Goal: Transaction & Acquisition: Purchase product/service

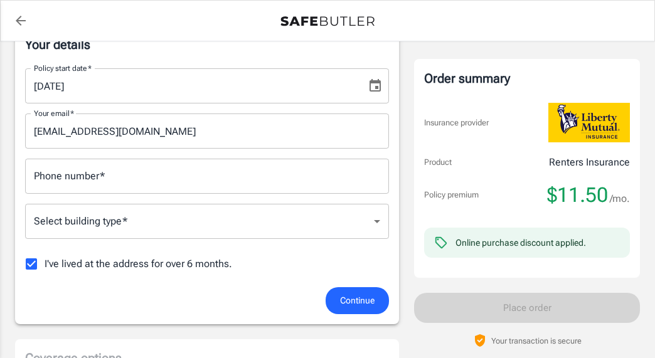
scroll to position [198, 0]
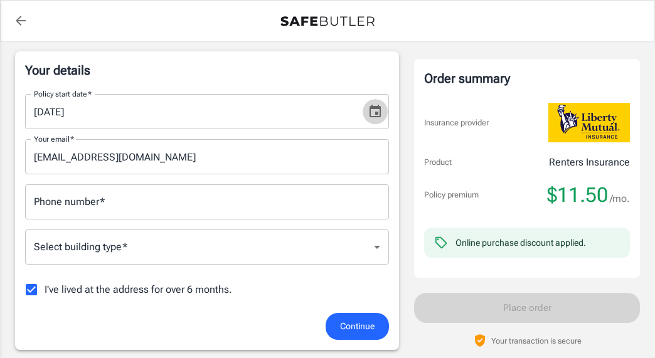
click at [381, 108] on icon "Choose date, selected date is Sep 14, 2025" at bounding box center [374, 111] width 11 height 13
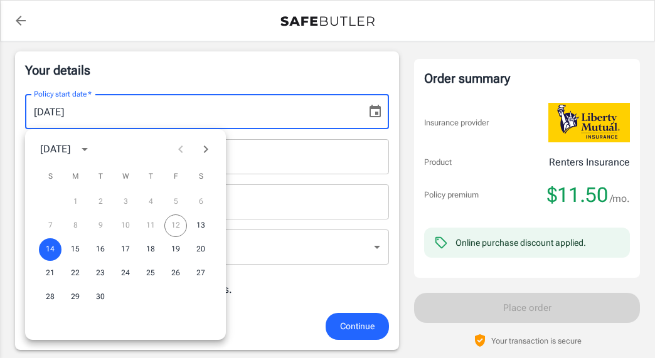
click at [170, 226] on div "7 8 9 10 11 12 13" at bounding box center [125, 225] width 201 height 23
click at [176, 225] on div "7 8 9 10 11 12 13" at bounding box center [125, 225] width 201 height 23
click at [201, 223] on button "13" at bounding box center [200, 225] width 23 height 23
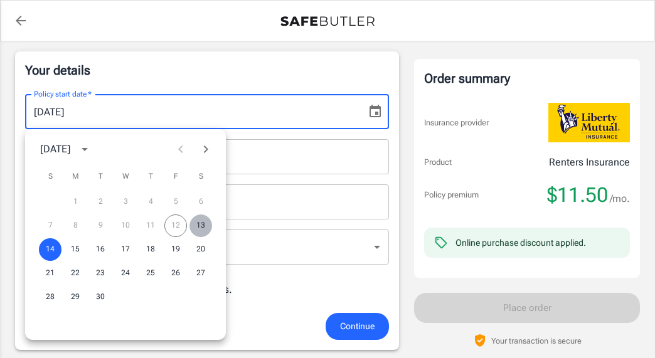
type input "[DATE]"
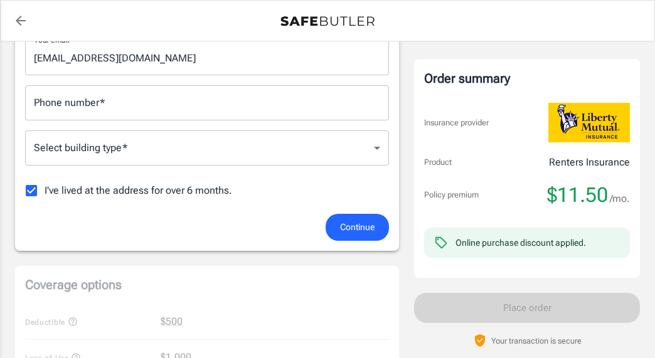
scroll to position [273, 0]
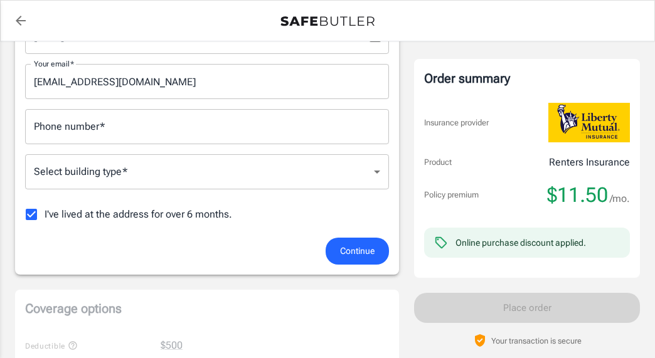
click at [38, 218] on input "I've lived at the address for over 6 months." at bounding box center [31, 214] width 26 height 26
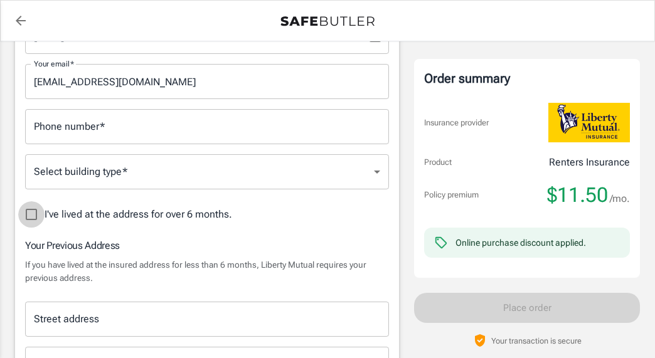
click at [35, 215] on input "I've lived at the address for over 6 months." at bounding box center [31, 214] width 26 height 26
checkbox input "true"
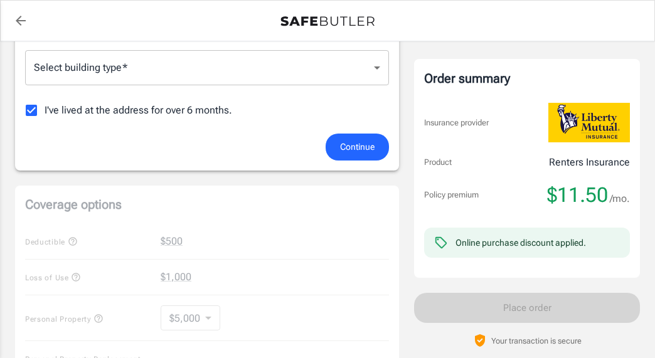
scroll to position [0, 0]
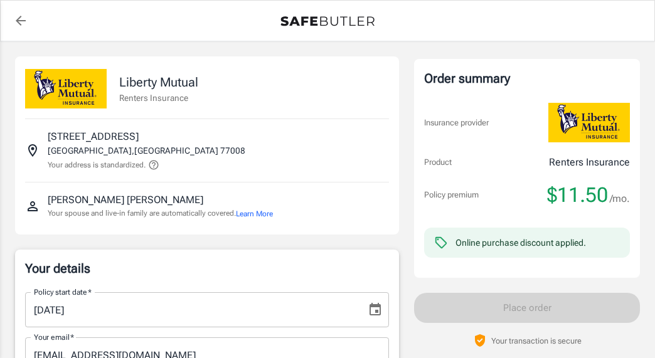
click at [266, 211] on button "Learn More" at bounding box center [254, 213] width 37 height 11
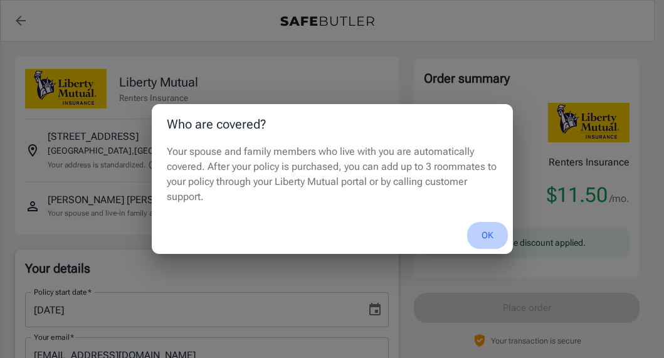
click at [489, 233] on button "OK" at bounding box center [487, 235] width 41 height 27
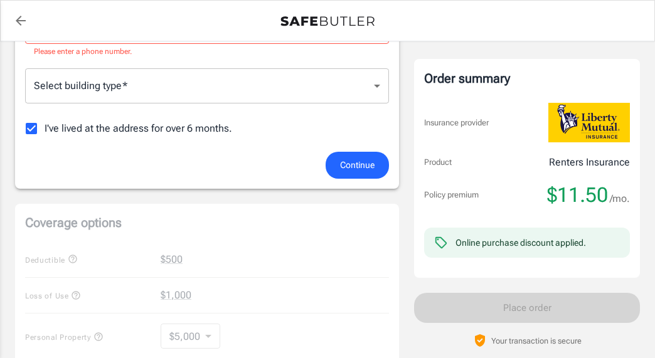
scroll to position [255, 0]
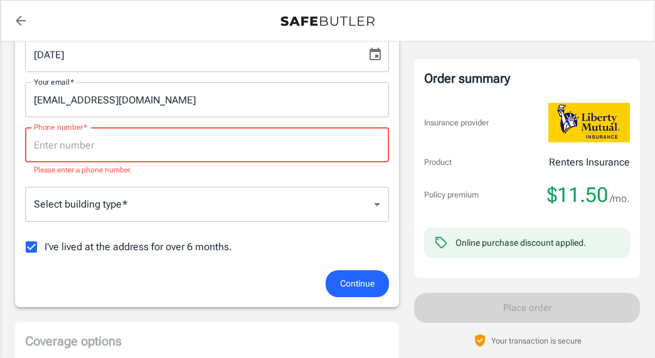
click at [179, 151] on input "Phone number   *" at bounding box center [207, 144] width 364 height 35
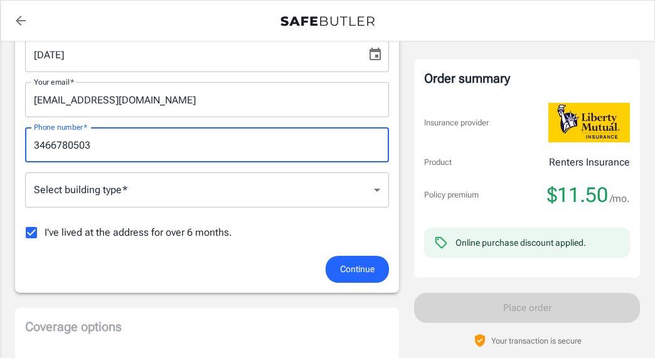
type input "3466780503"
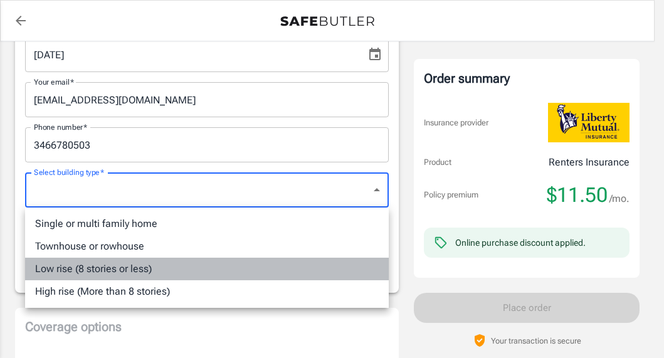
click at [149, 265] on li "Low rise (8 stories or less)" at bounding box center [207, 269] width 364 height 23
type input "lowrise"
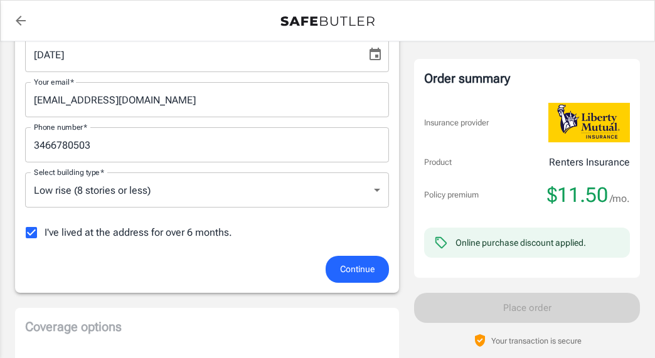
click at [149, 265] on div "Continue" at bounding box center [207, 269] width 379 height 27
click at [348, 270] on span "Continue" at bounding box center [357, 270] width 34 height 16
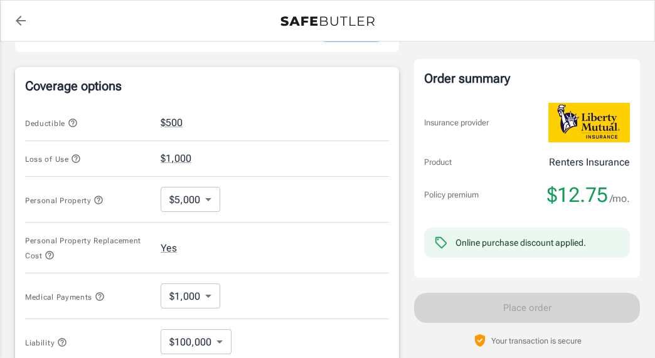
scroll to position [556, 0]
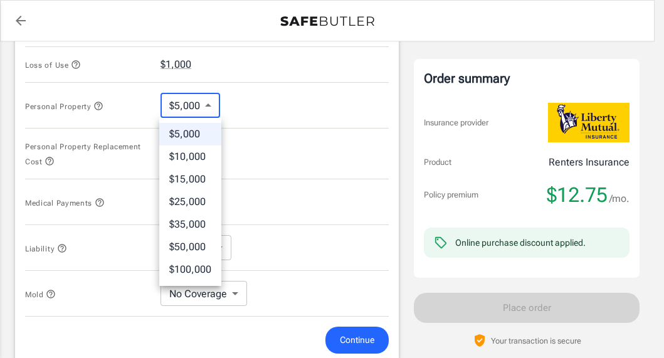
click at [212, 107] on body "Policy premium $ 12.75 /mo Liberty Mutual Renters Insurance [STREET_ADDRESS] Yo…" at bounding box center [332, 65] width 664 height 1243
click at [195, 214] on li "$35,000" at bounding box center [190, 224] width 62 height 23
type input "35000"
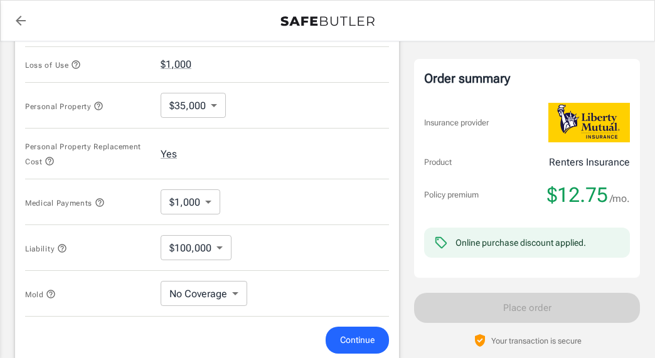
click at [300, 115] on div "Personal Property $35,000 35000 ​" at bounding box center [207, 106] width 364 height 46
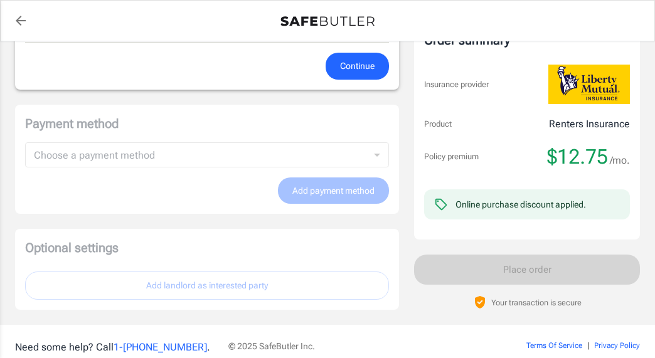
scroll to position [736, 0]
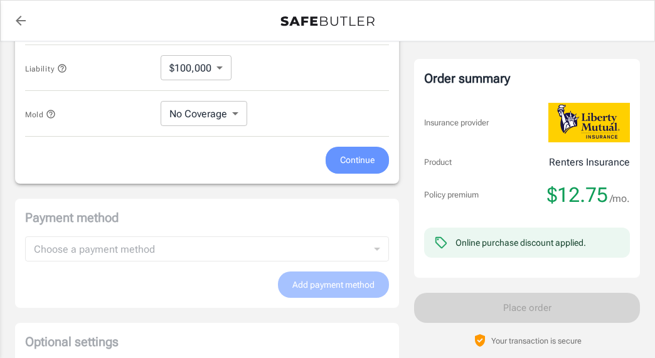
click at [348, 165] on span "Continue" at bounding box center [357, 160] width 34 height 16
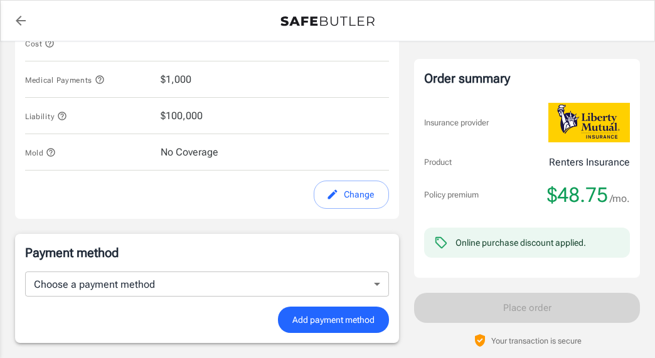
scroll to position [637, 0]
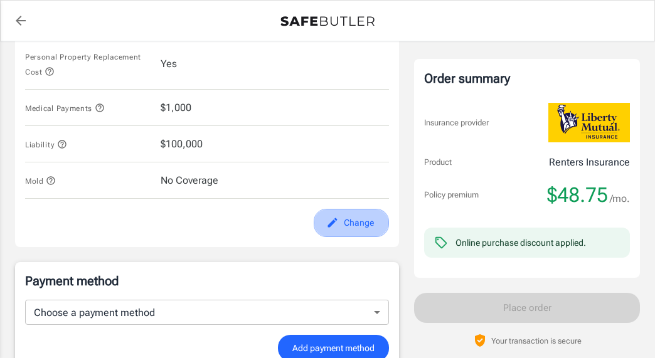
click at [348, 226] on button "Change" at bounding box center [351, 223] width 75 height 28
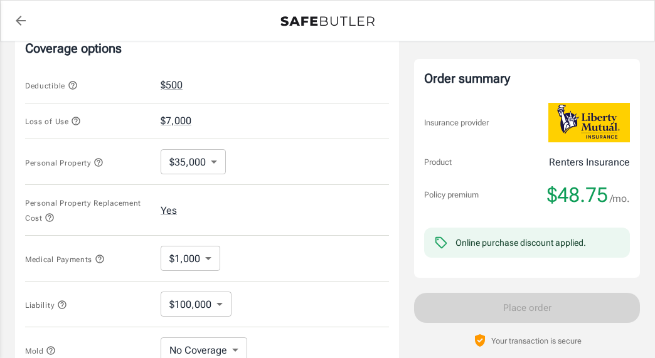
scroll to position [513, 0]
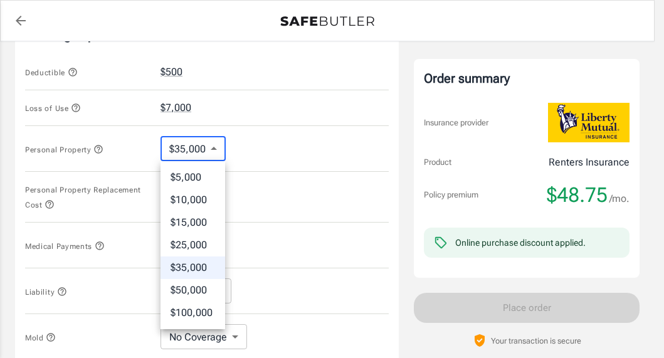
click at [213, 148] on body "Policy premium $ 48.75 /mo Liberty Mutual Renters Insurance [STREET_ADDRESS] Yo…" at bounding box center [332, 108] width 664 height 1243
click at [183, 221] on li "$15,000" at bounding box center [193, 222] width 65 height 23
type input "15000"
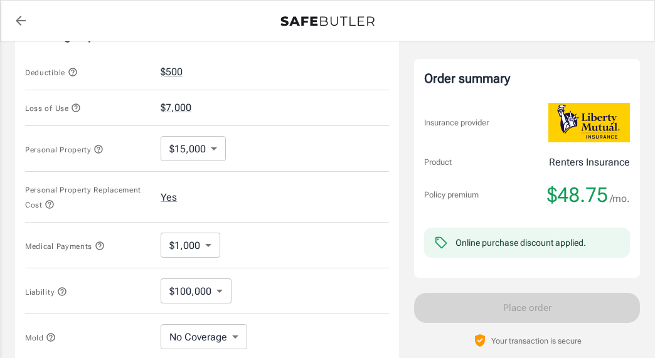
click at [362, 171] on div "Personal Property $15,000 15000 ​" at bounding box center [207, 149] width 364 height 46
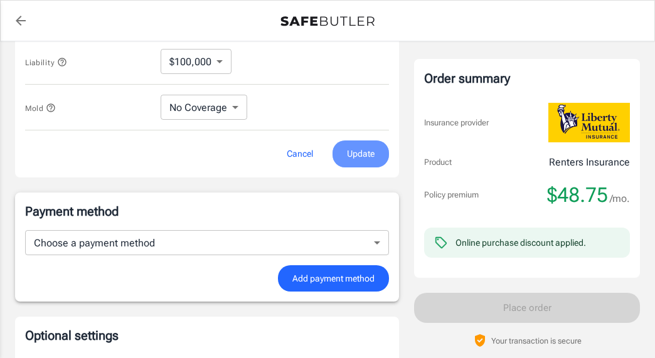
click at [347, 149] on span "Update" at bounding box center [361, 154] width 28 height 16
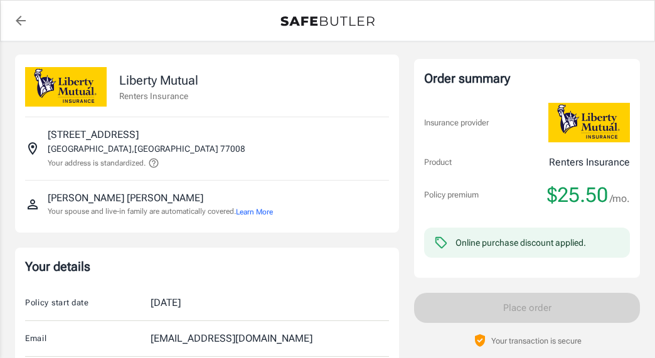
scroll to position [0, 0]
